Goal: Transaction & Acquisition: Purchase product/service

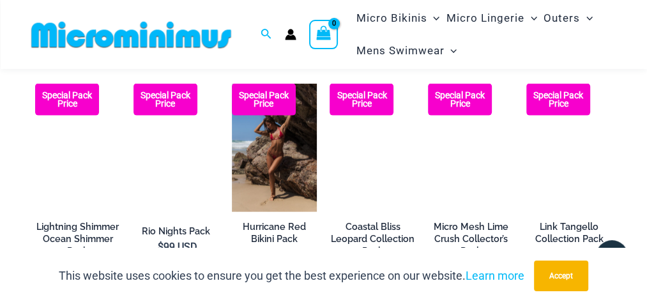
scroll to position [1903, 0]
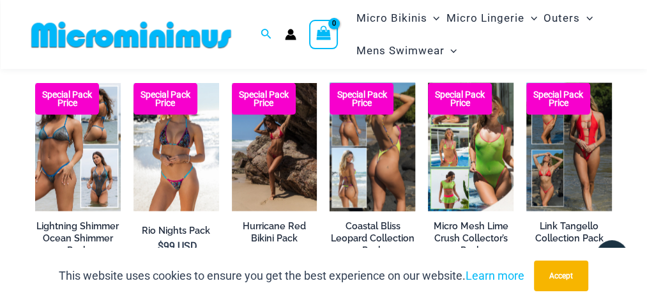
click at [371, 130] on img at bounding box center [373, 147] width 86 height 128
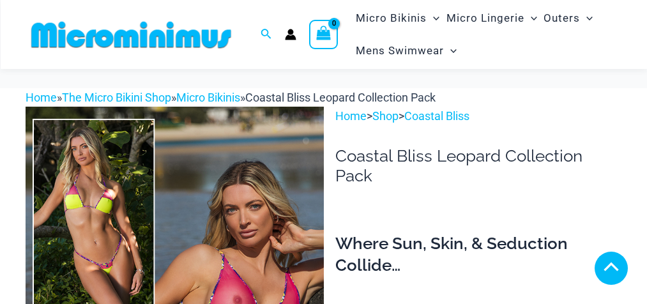
scroll to position [762, 0]
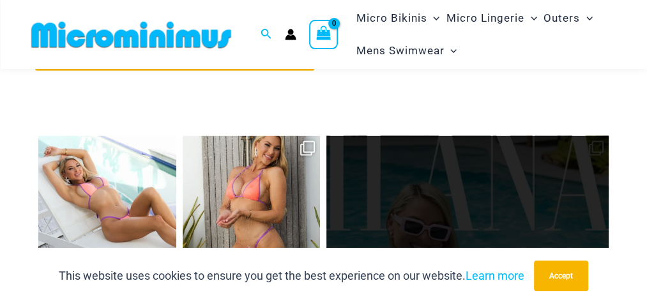
scroll to position [5163, 0]
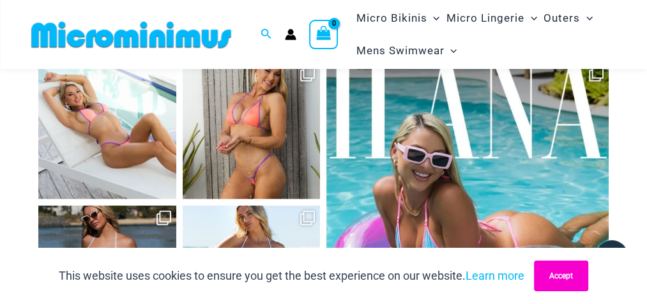
click at [576, 279] on button "Accept" at bounding box center [561, 276] width 54 height 31
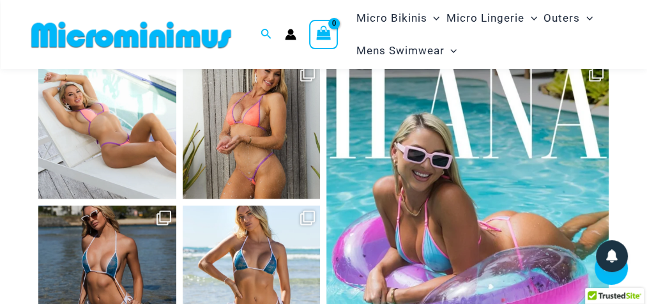
scroll to position [5209, 0]
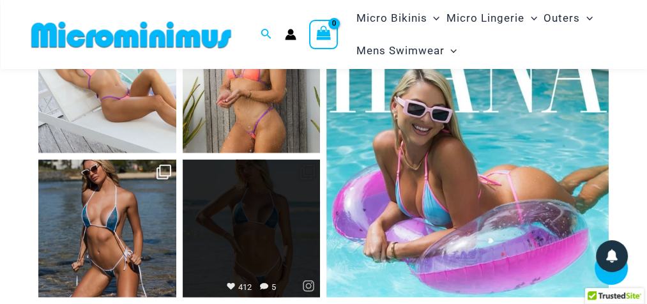
click at [283, 163] on link "Open" at bounding box center [252, 229] width 138 height 138
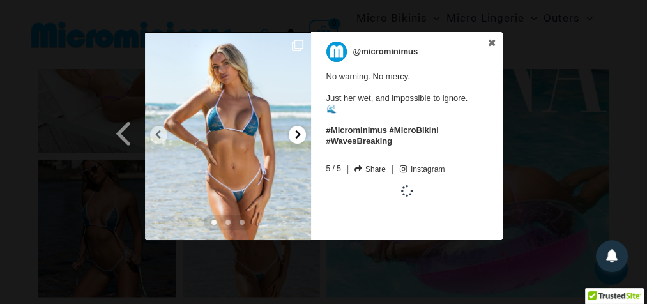
click at [294, 133] on icon at bounding box center [298, 135] width 10 height 10
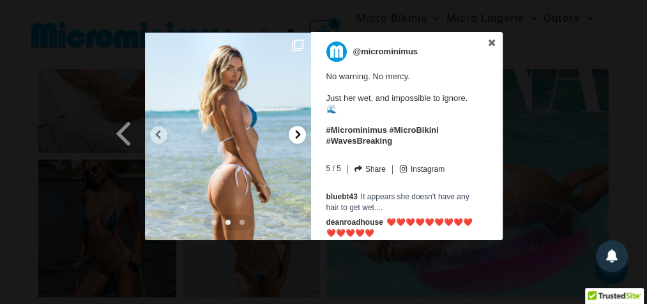
click at [291, 129] on div at bounding box center [297, 135] width 17 height 18
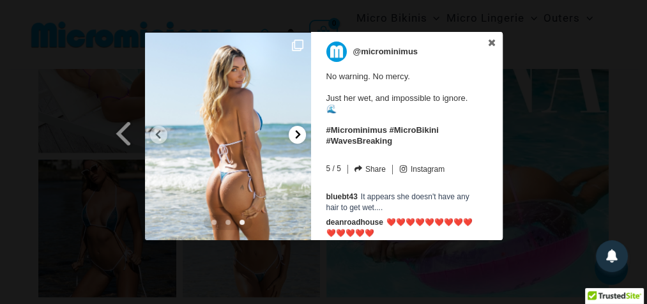
click at [291, 129] on div at bounding box center [297, 135] width 17 height 18
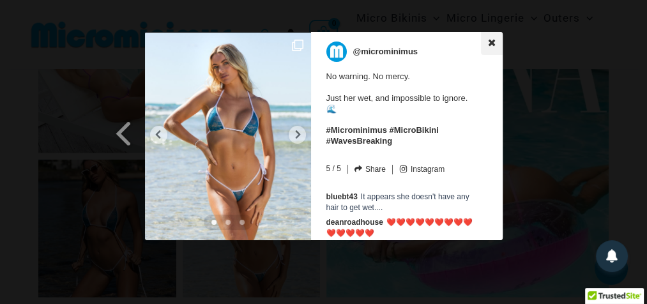
click at [487, 44] on icon at bounding box center [491, 42] width 9 height 9
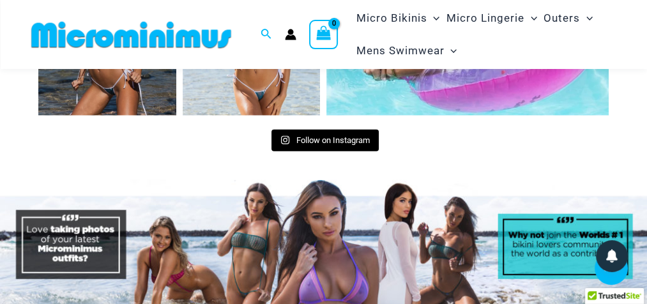
scroll to position [5391, 0]
click at [290, 198] on img at bounding box center [323, 249] width 647 height 139
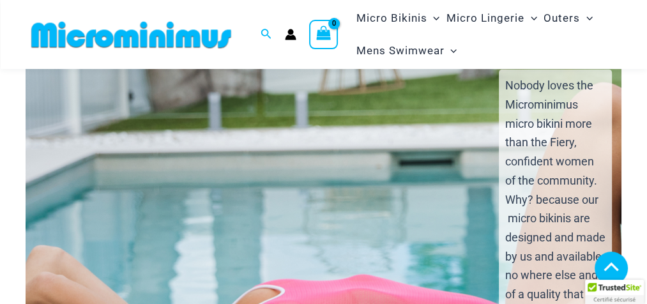
scroll to position [2317, 0]
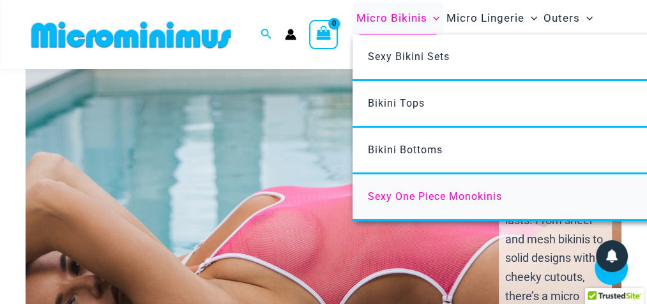
click at [441, 199] on font "Sexy One Piece Monokinis" at bounding box center [435, 196] width 134 height 12
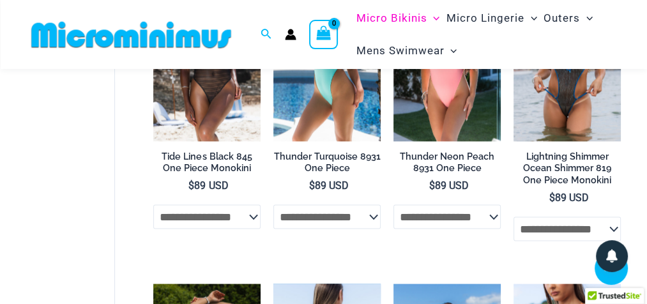
scroll to position [1401, 0]
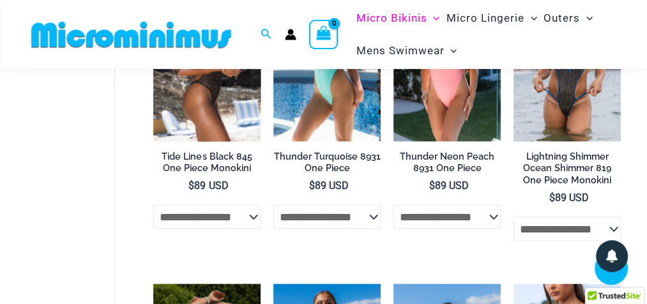
click at [186, 88] on img at bounding box center [206, 60] width 107 height 161
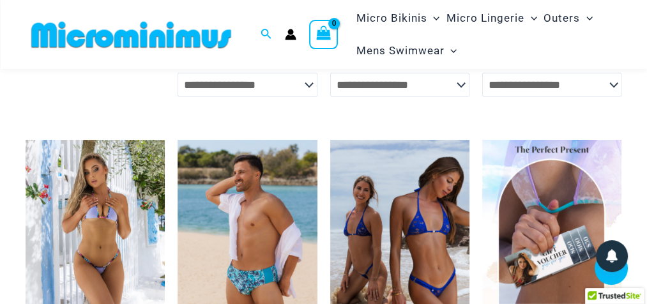
scroll to position [2587, 0]
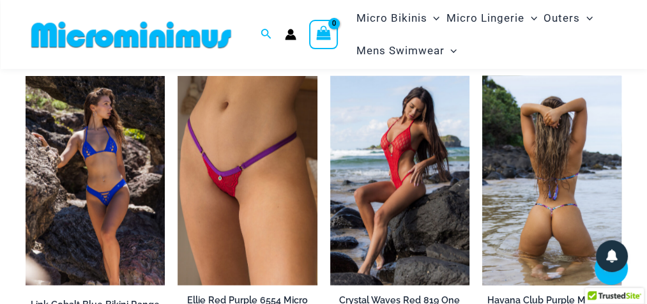
click at [517, 199] on img at bounding box center [551, 180] width 139 height 209
